Goal: Information Seeking & Learning: Learn about a topic

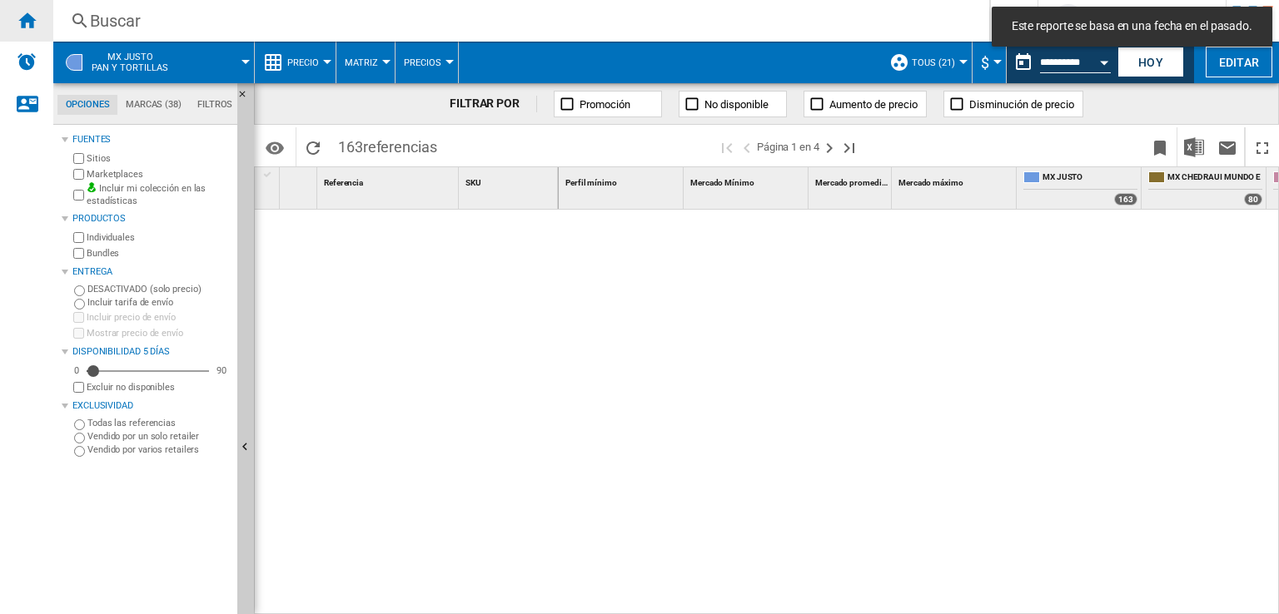
click at [27, 27] on ng-md-icon "Inicio" at bounding box center [27, 20] width 20 height 20
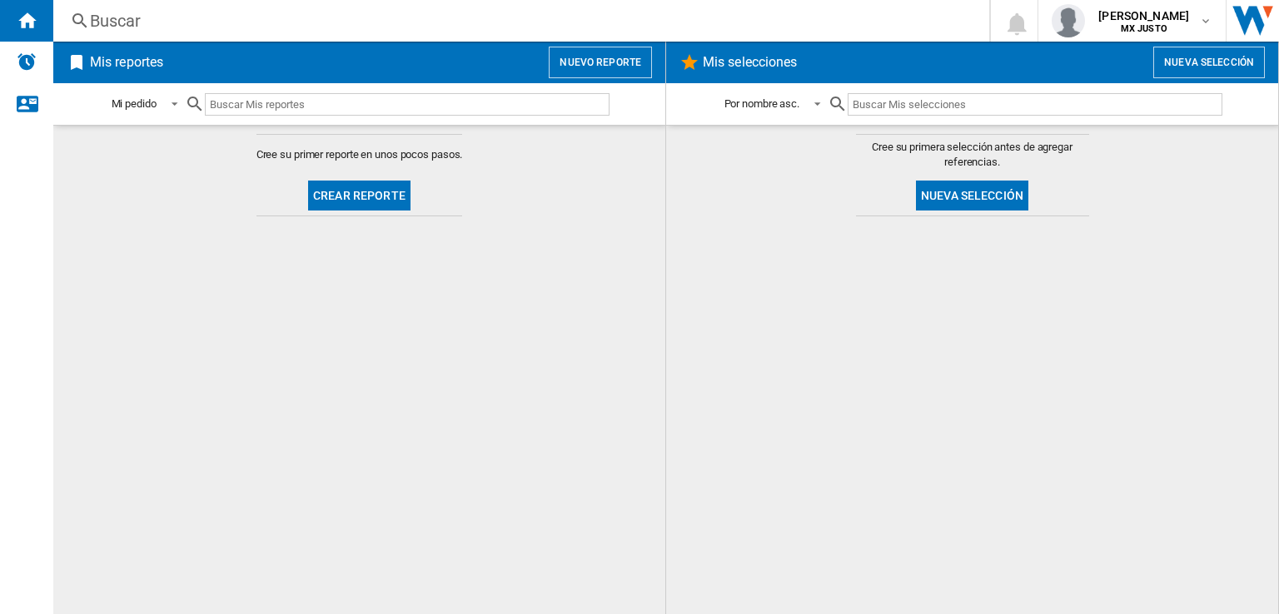
click at [203, 19] on div "Buscar" at bounding box center [518, 20] width 856 height 23
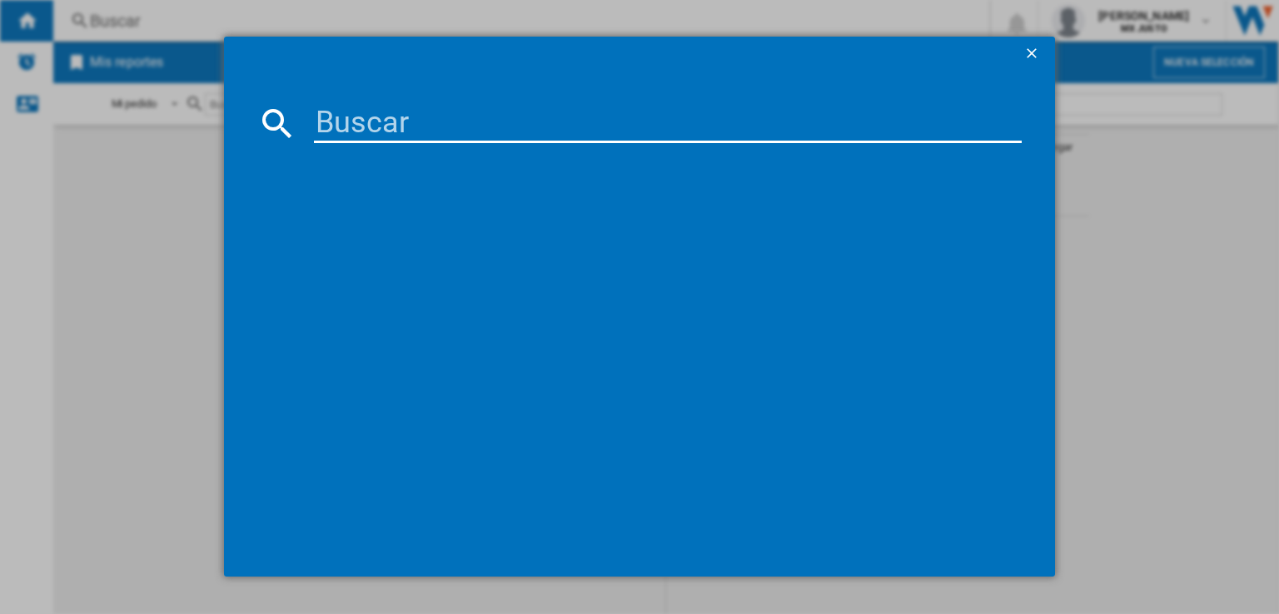
click at [383, 121] on input at bounding box center [668, 123] width 708 height 40
paste input "27210"
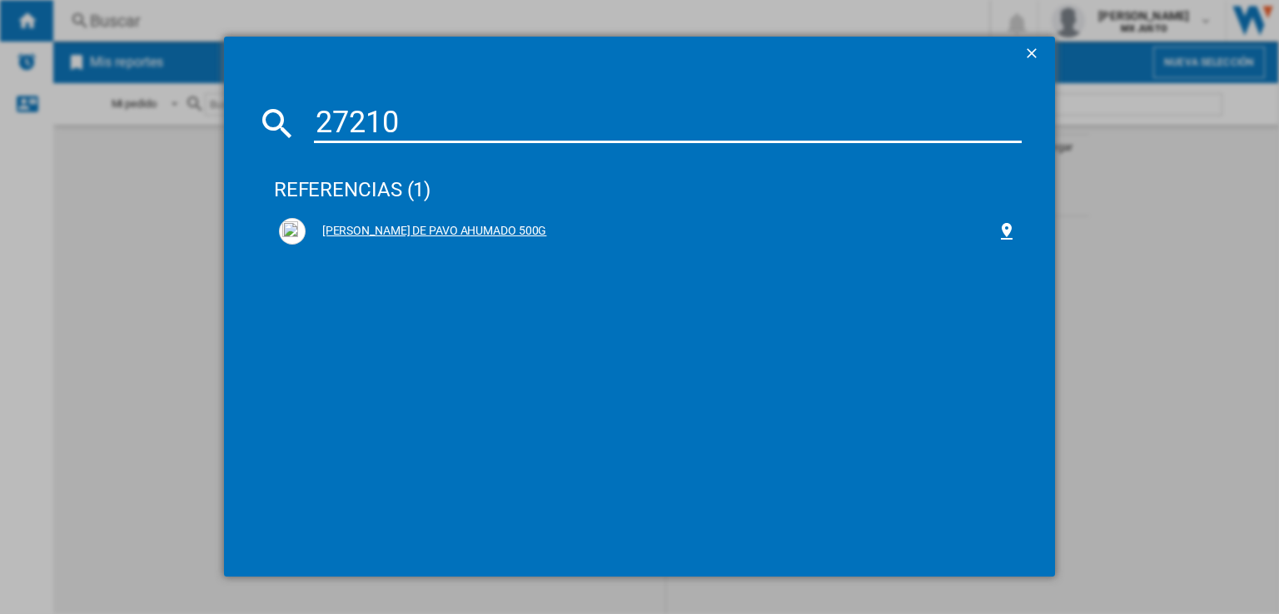
type input "27210"
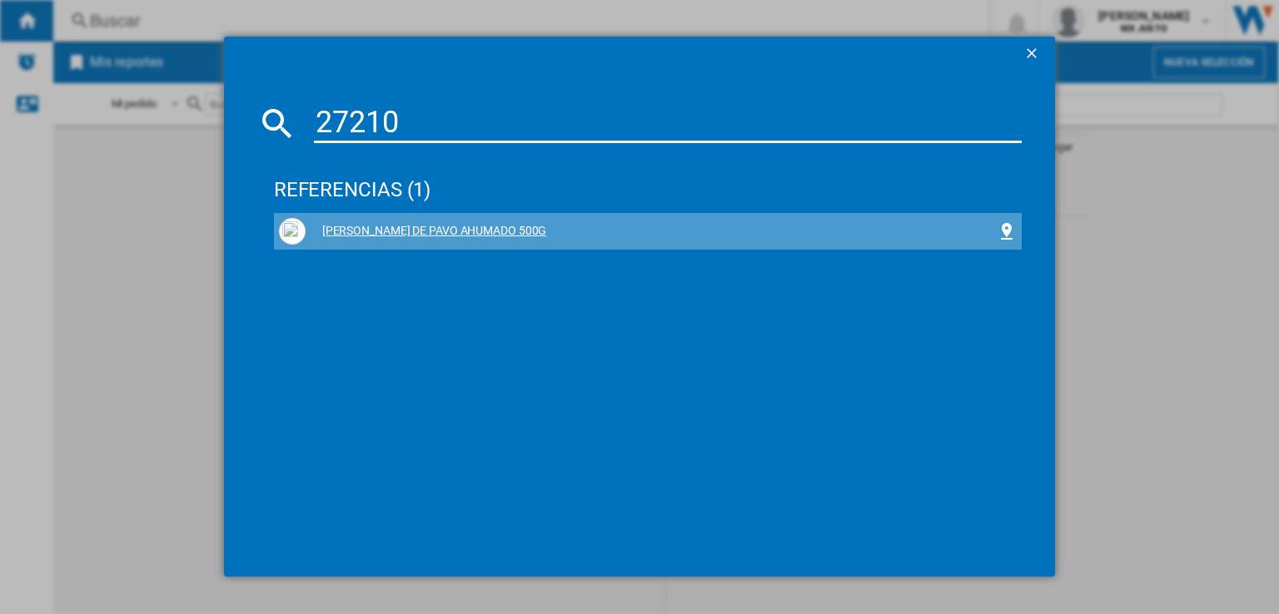
click at [347, 226] on div "[PERSON_NAME] DE PAVO AHUMADO 500G" at bounding box center [651, 231] width 691 height 17
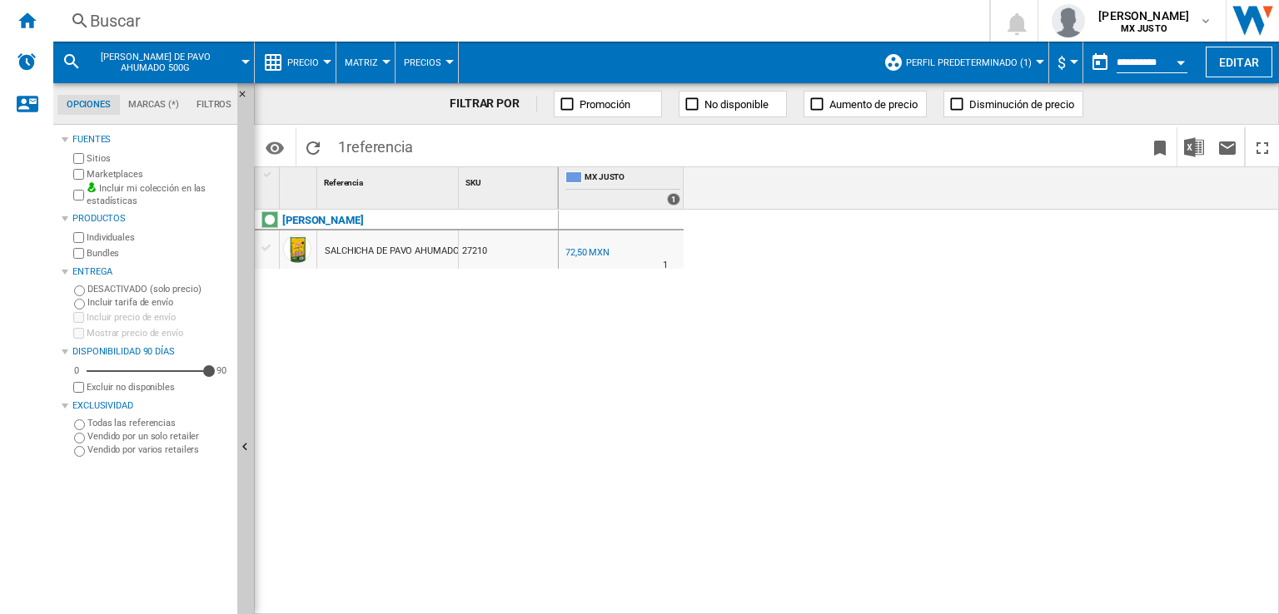
click at [1019, 62] on span "Perfil predeterminado (1)" at bounding box center [969, 62] width 126 height 11
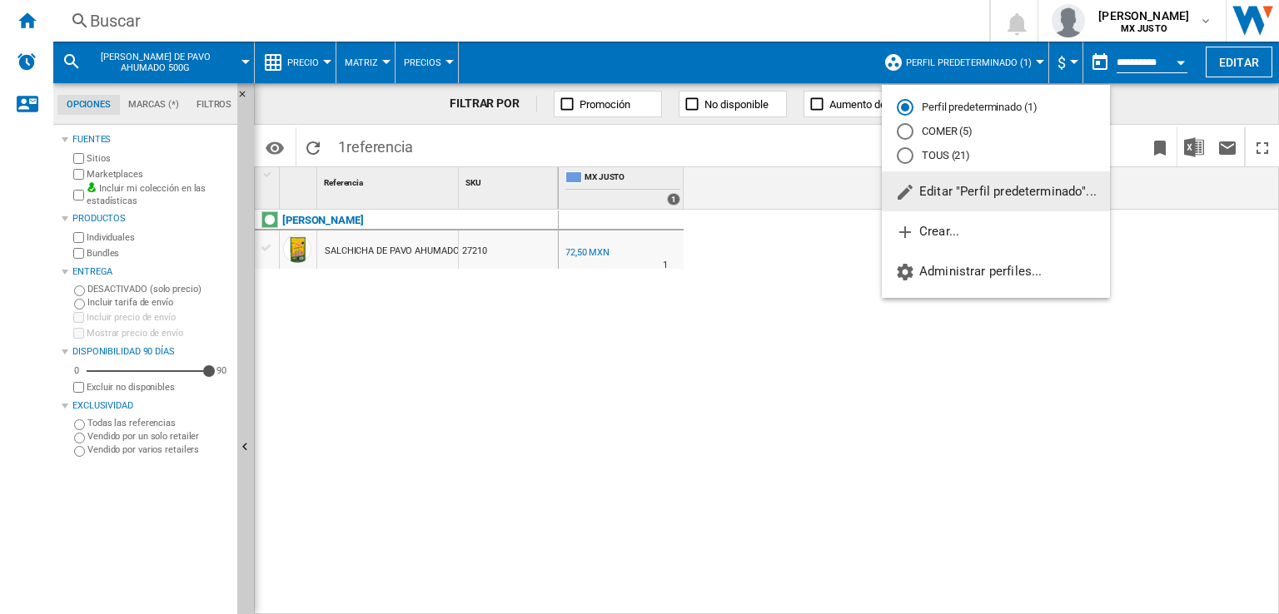
click at [959, 154] on md-radio-button "TOUS (21)" at bounding box center [996, 155] width 198 height 16
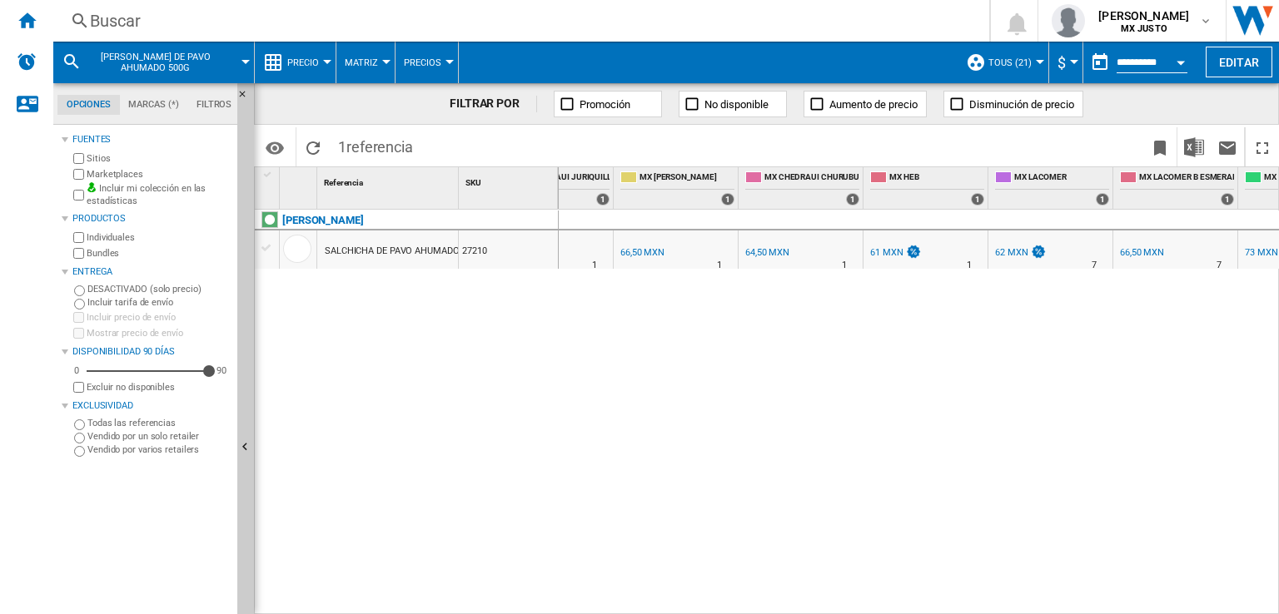
scroll to position [0, 591]
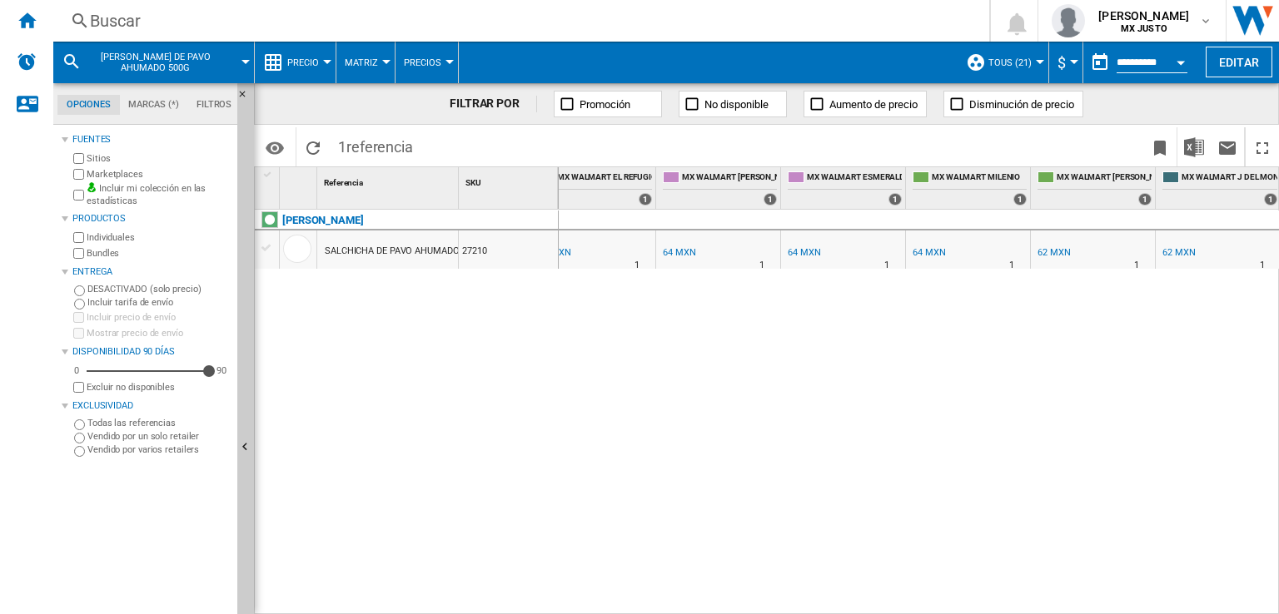
click at [319, 57] on button "Precio" at bounding box center [307, 63] width 40 height 42
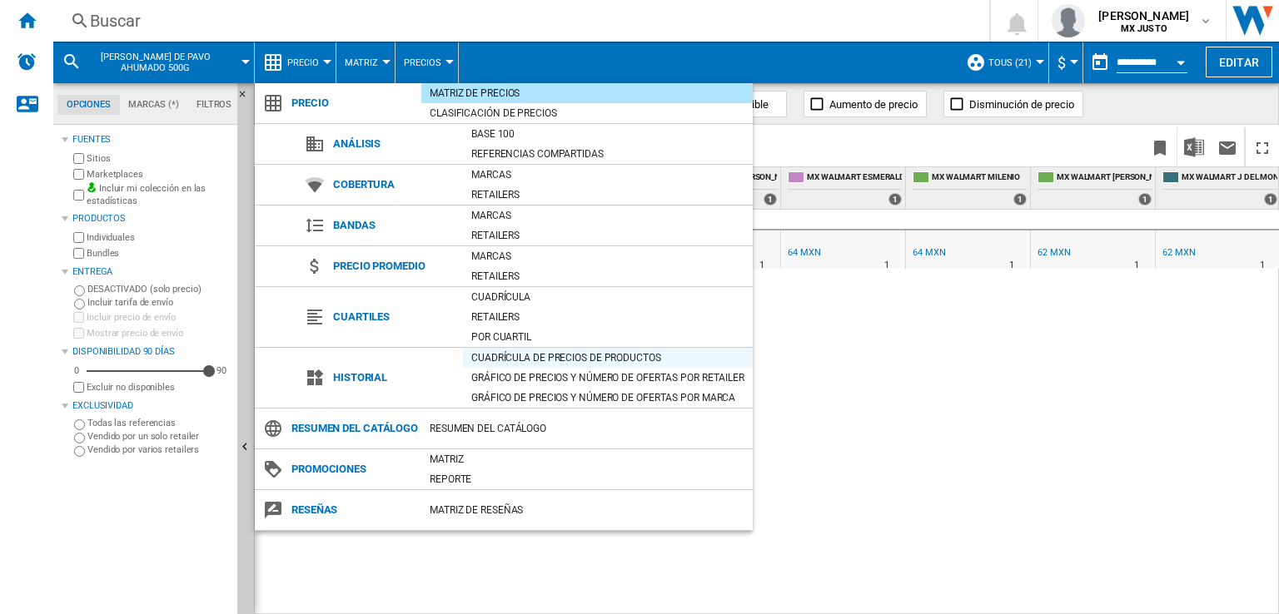
click at [524, 360] on div "Cuadrícula de precios de productos" at bounding box center [608, 358] width 290 height 17
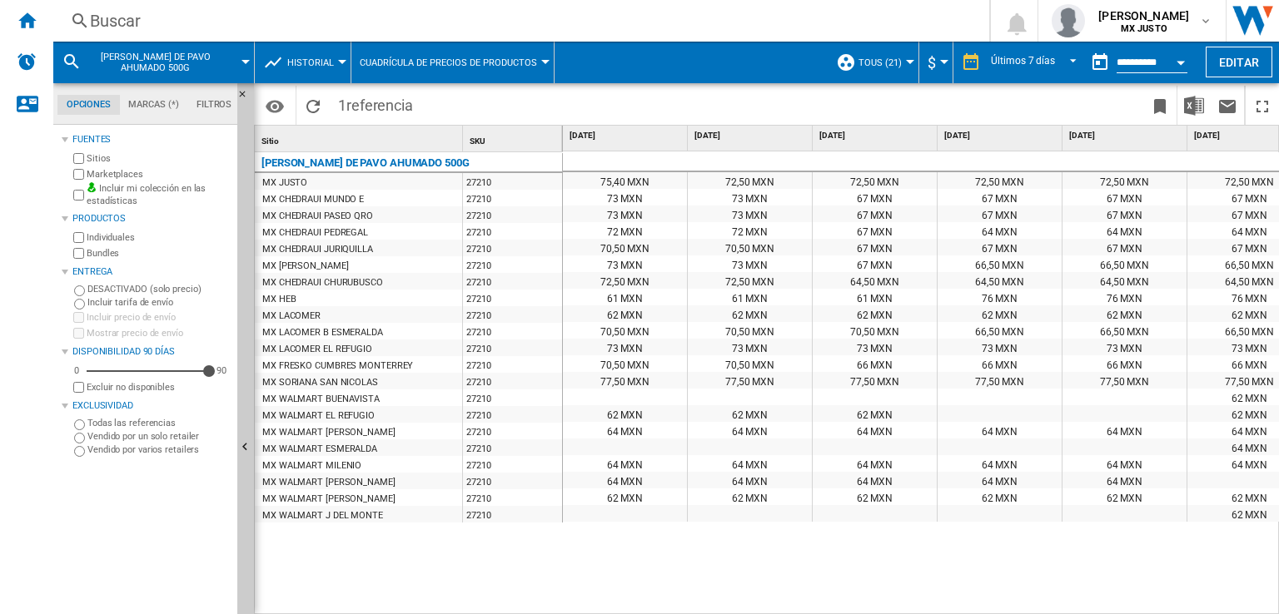
click at [999, 318] on div "62 MXN" at bounding box center [999, 314] width 124 height 17
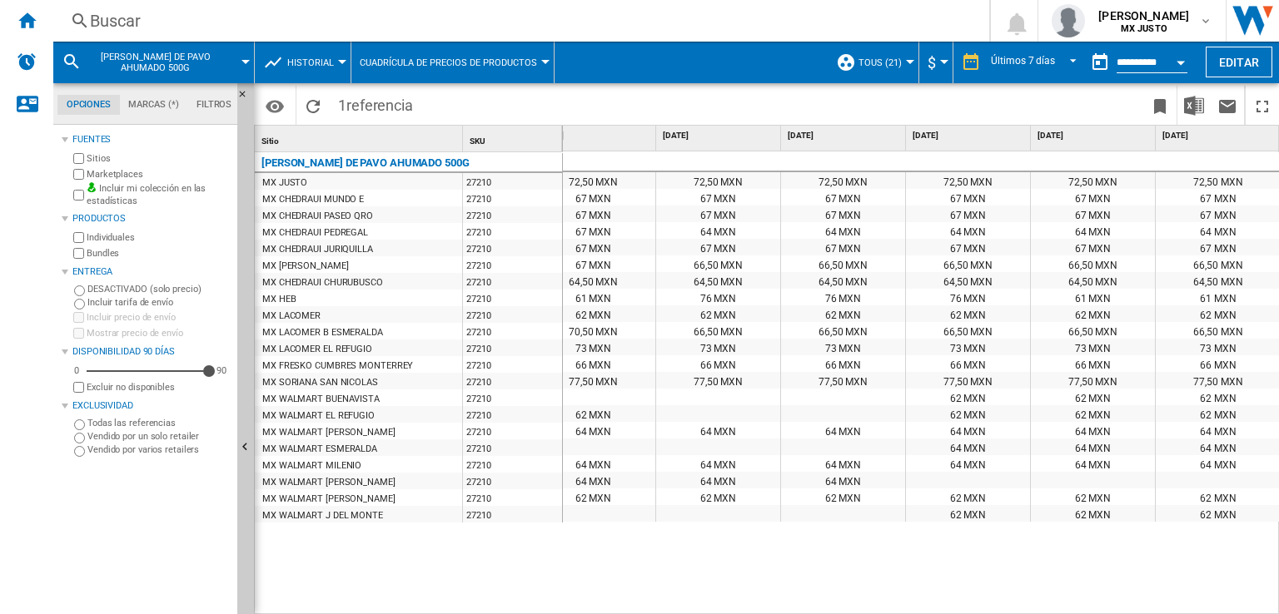
click at [104, 564] on div "Fuentes Sitios Marketplaces Incluir mi colección en las estadísticas Productos …" at bounding box center [146, 371] width 169 height 485
